Goal: Transaction & Acquisition: Purchase product/service

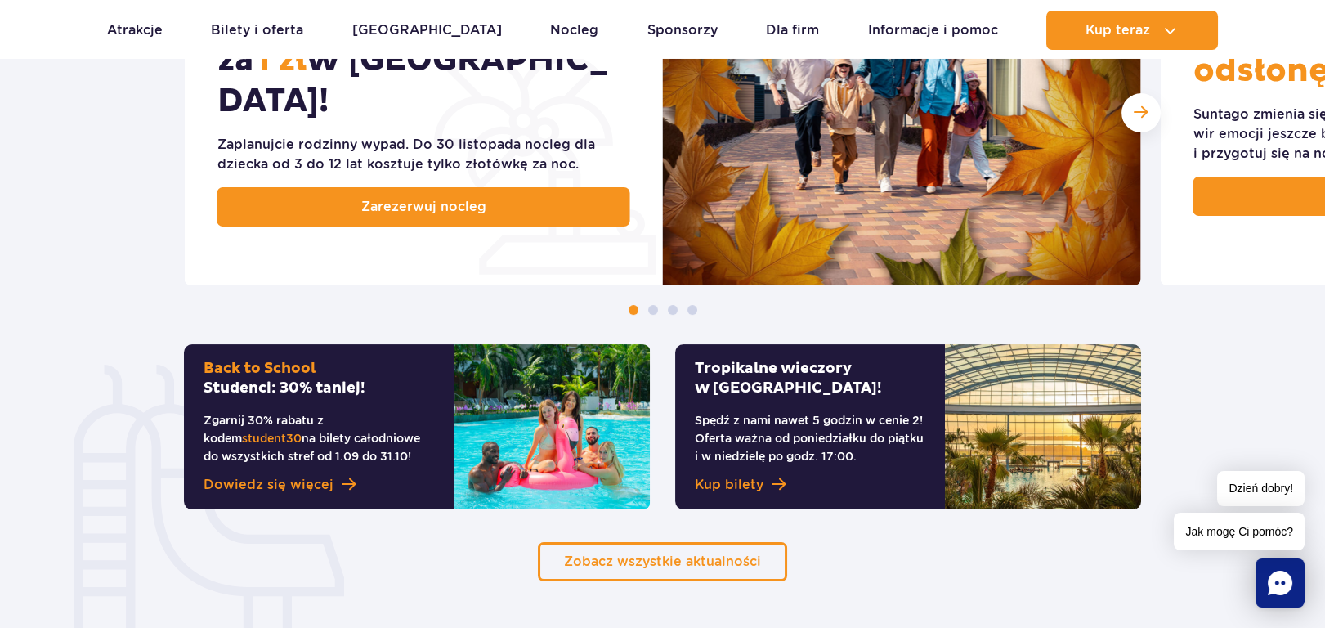
scroll to position [953, 0]
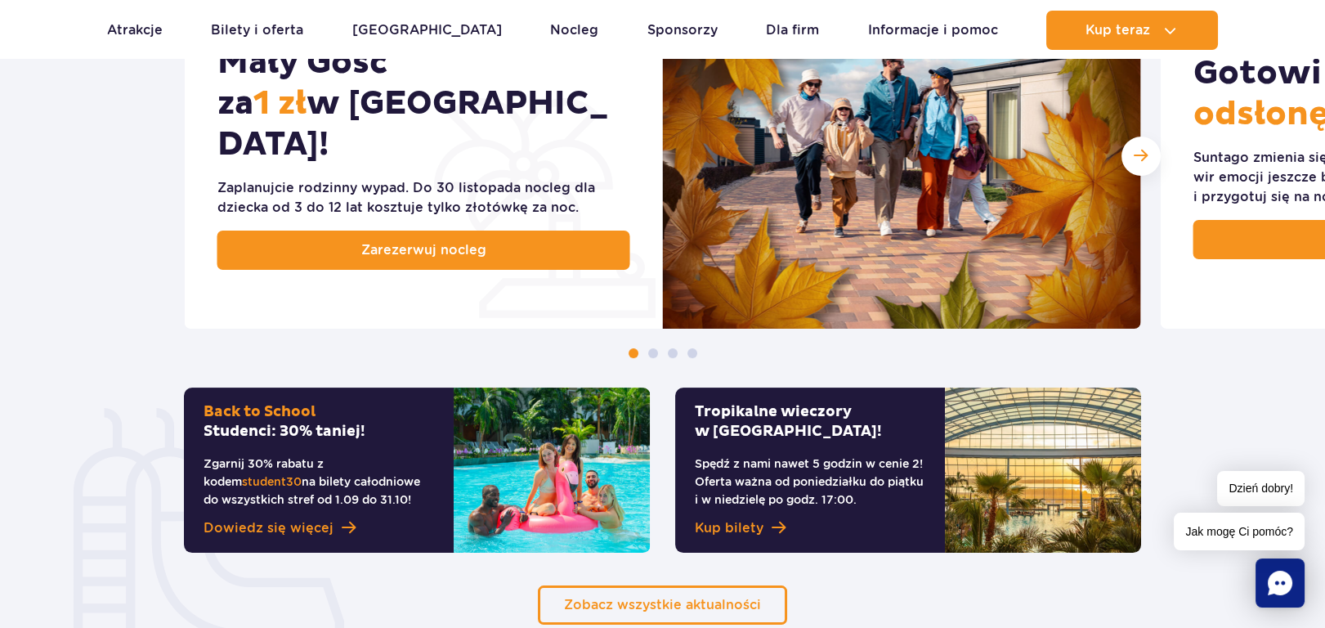
click at [831, 467] on p "Spędź z nami nawet 5 godzin w cenie 2! Oferta ważna od poniedziałku do piątku i…" at bounding box center [810, 481] width 231 height 54
click at [741, 526] on span "Kup bilety" at bounding box center [729, 528] width 69 height 20
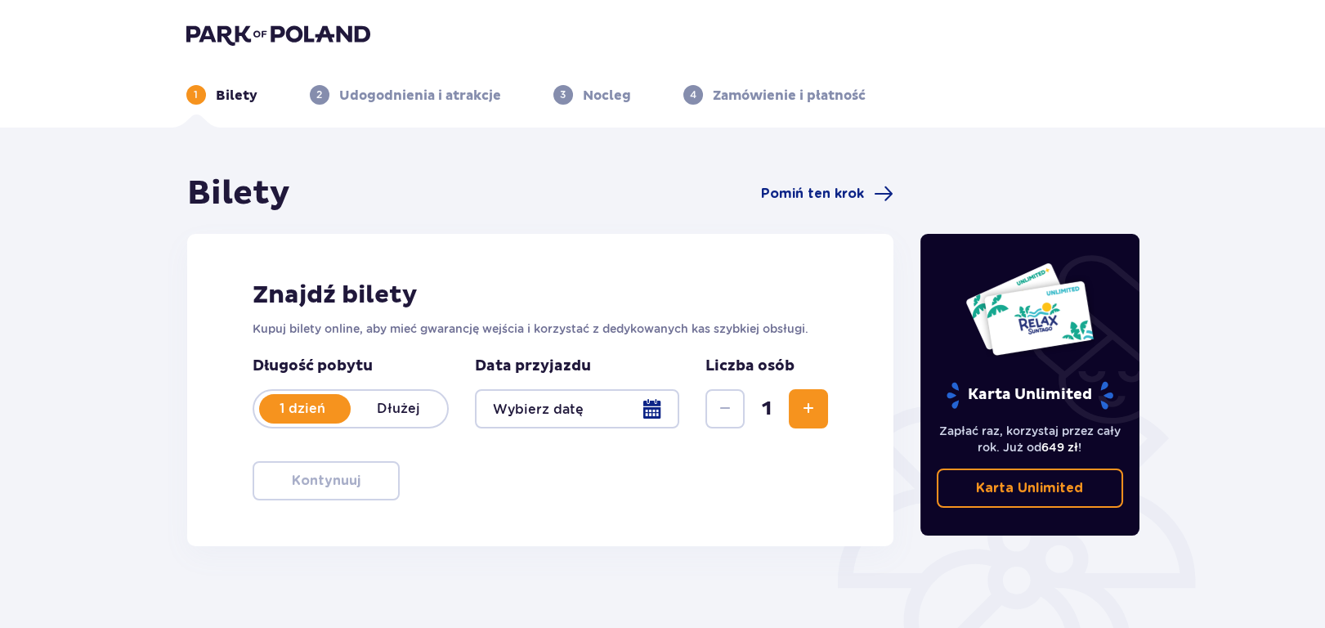
click at [651, 410] on div at bounding box center [577, 408] width 205 height 39
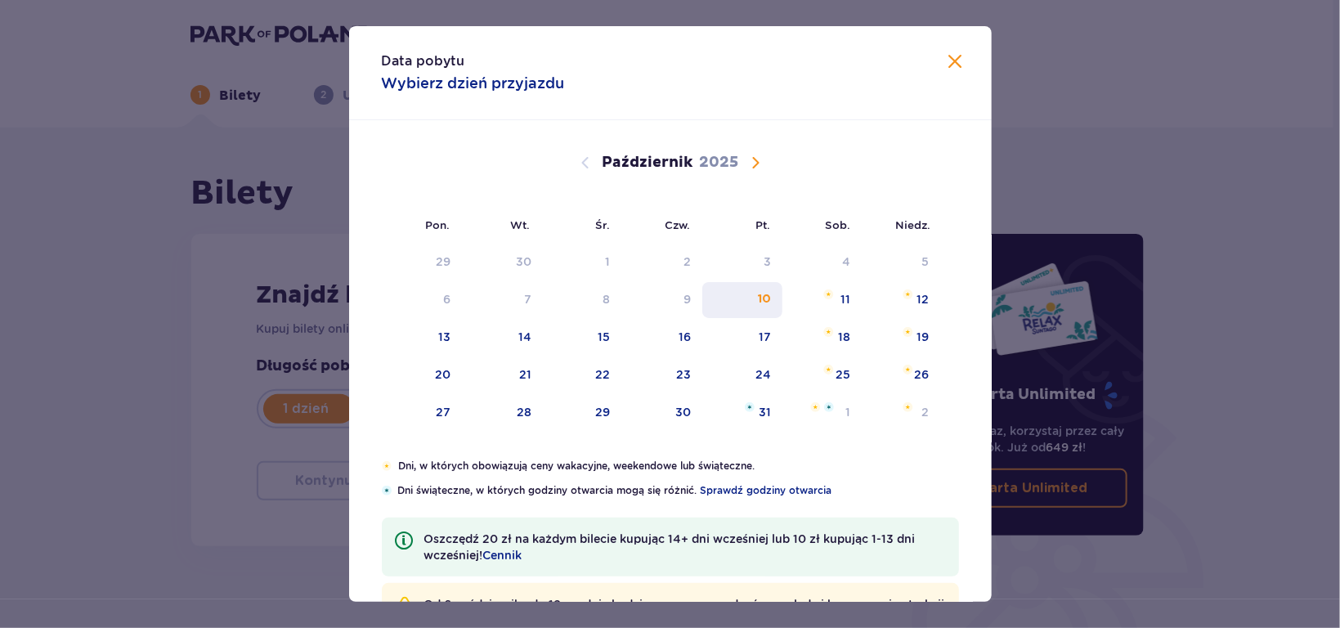
click at [760, 299] on div "10" at bounding box center [764, 299] width 13 height 16
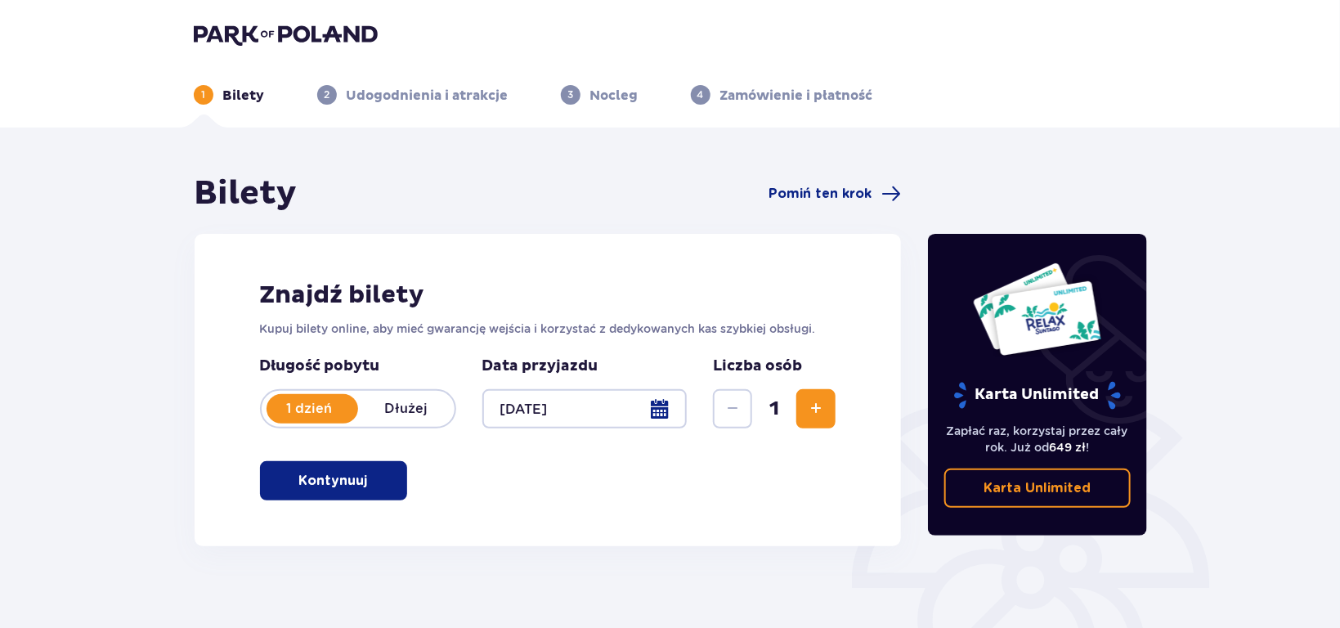
type input "10.10.25"
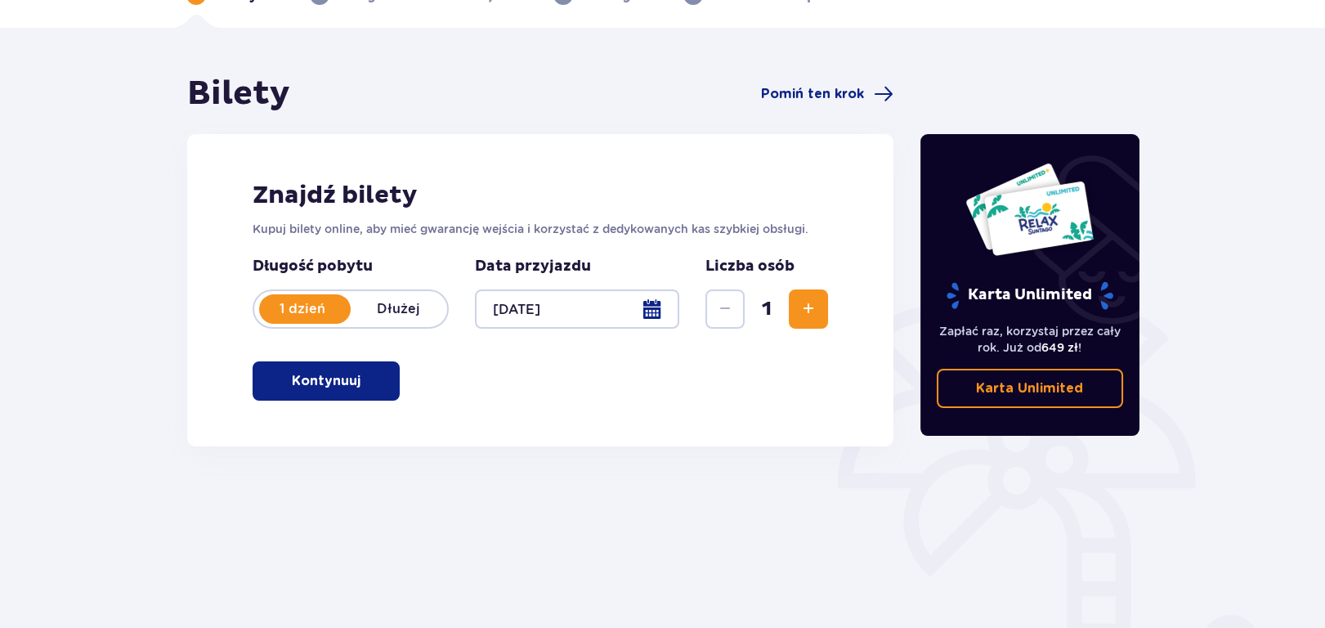
scroll to position [173, 0]
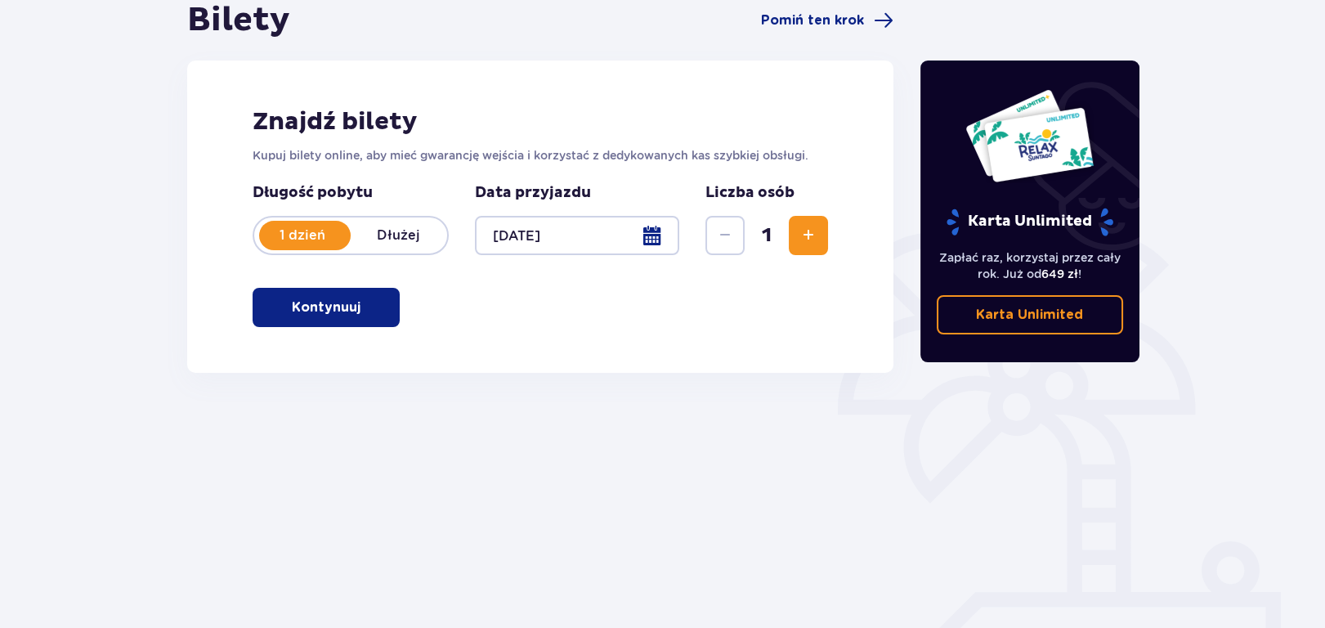
click at [332, 309] on p "Kontynuuj" at bounding box center [326, 307] width 69 height 18
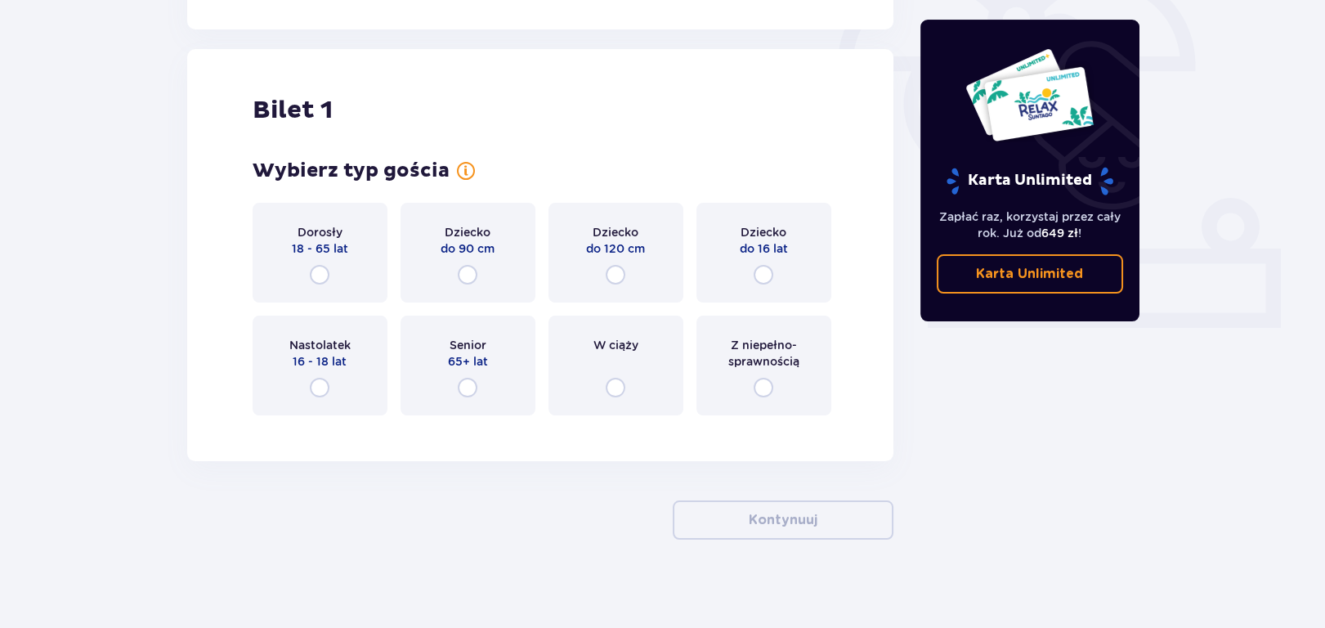
scroll to position [526, 0]
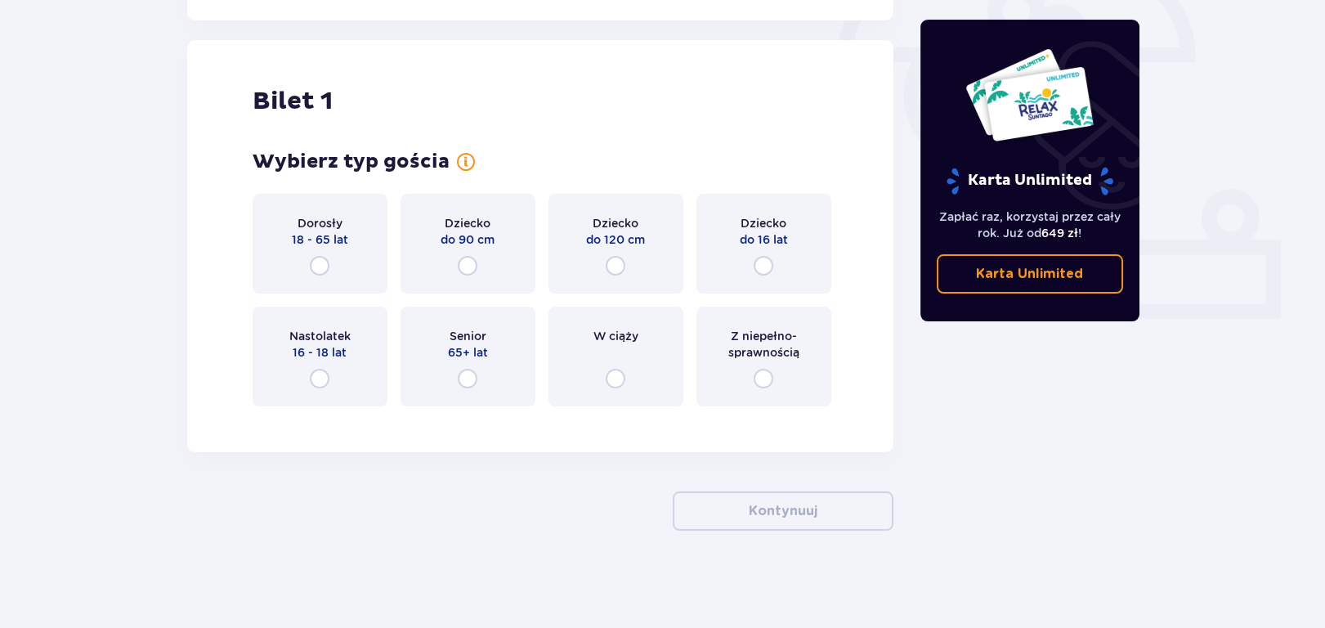
click at [320, 274] on input "radio" at bounding box center [320, 266] width 20 height 20
radio input "true"
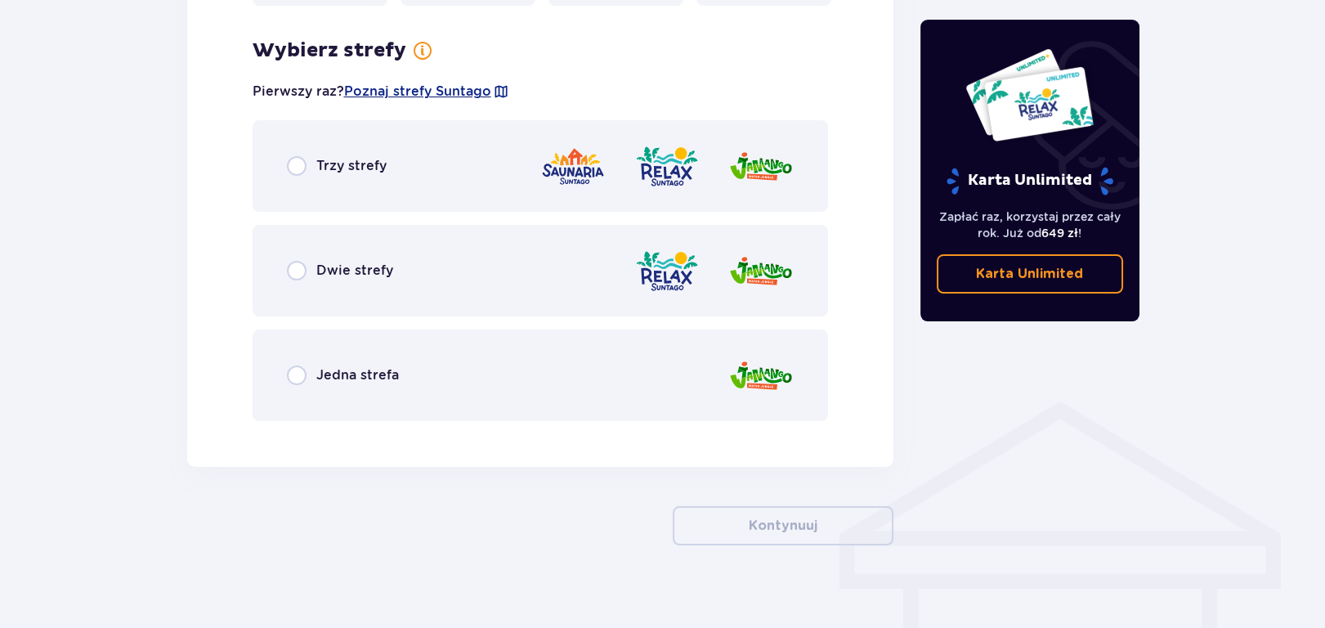
scroll to position [941, 0]
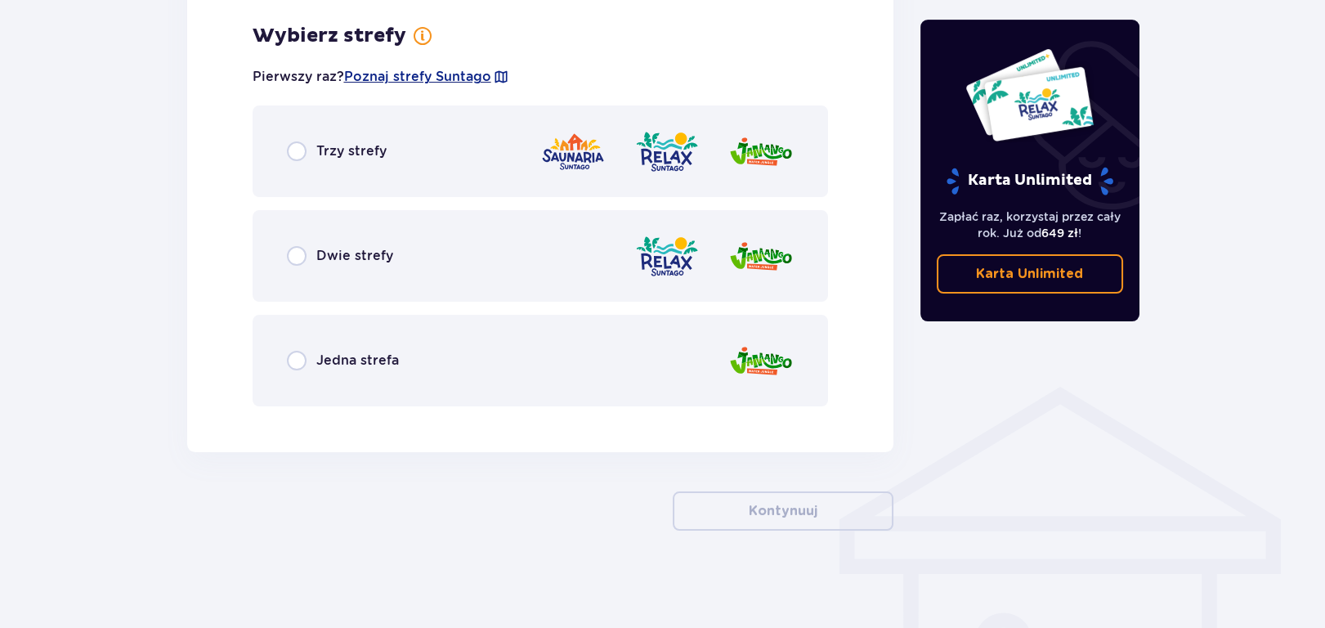
click at [298, 359] on input "radio" at bounding box center [297, 361] width 20 height 20
radio input "true"
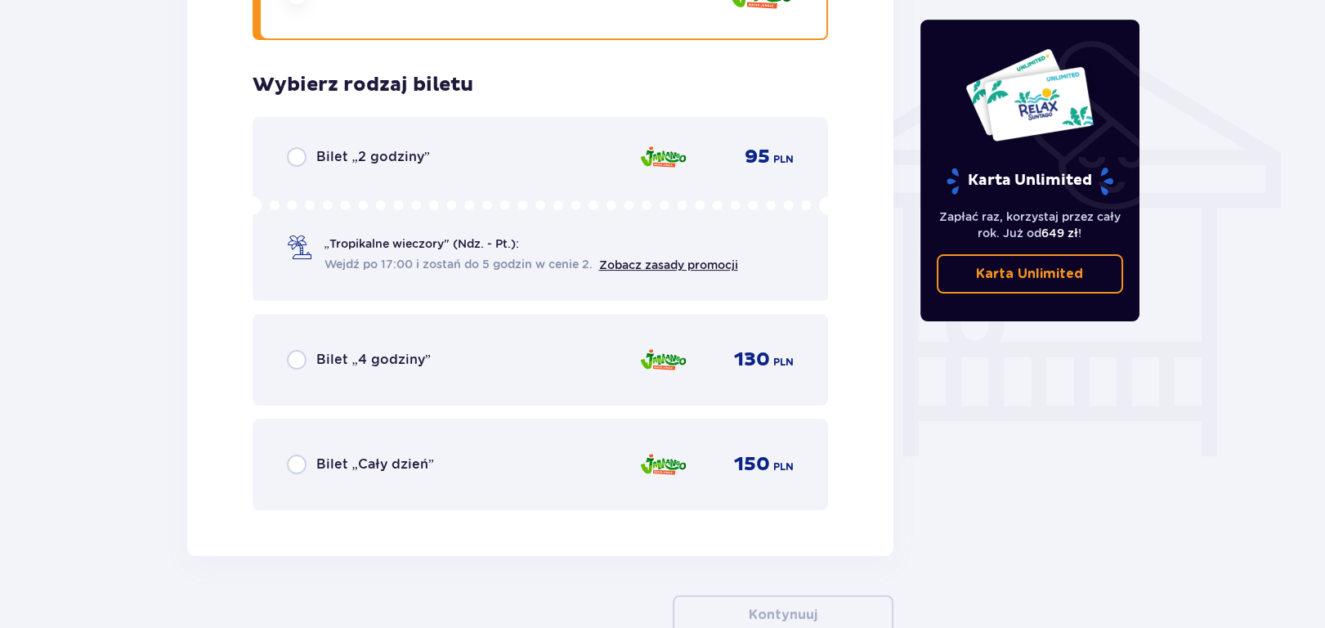
scroll to position [1360, 0]
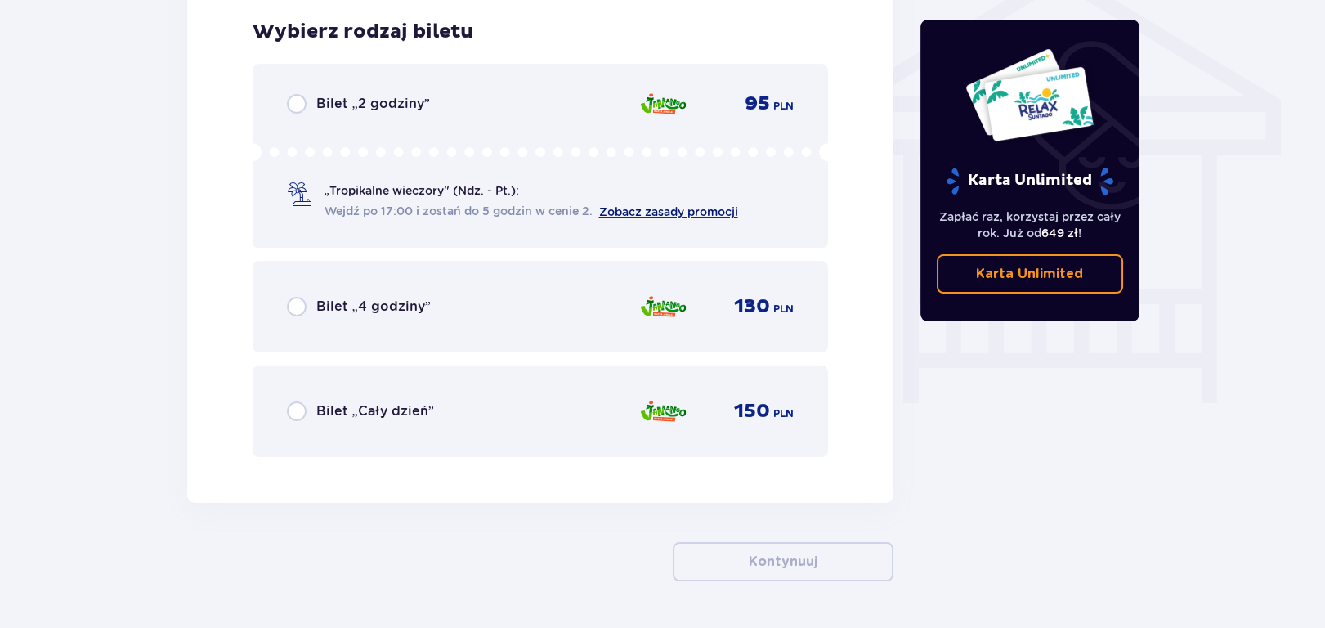
click at [700, 208] on link "Zobacz zasady promocji" at bounding box center [668, 211] width 139 height 13
